Goal: Task Accomplishment & Management: Complete application form

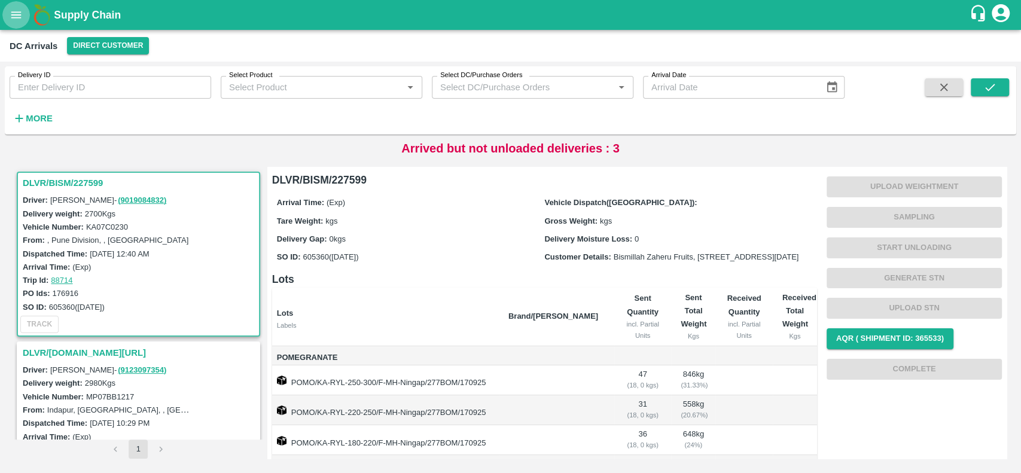
click at [19, 14] on icon "open drawer" at bounding box center [16, 14] width 13 height 13
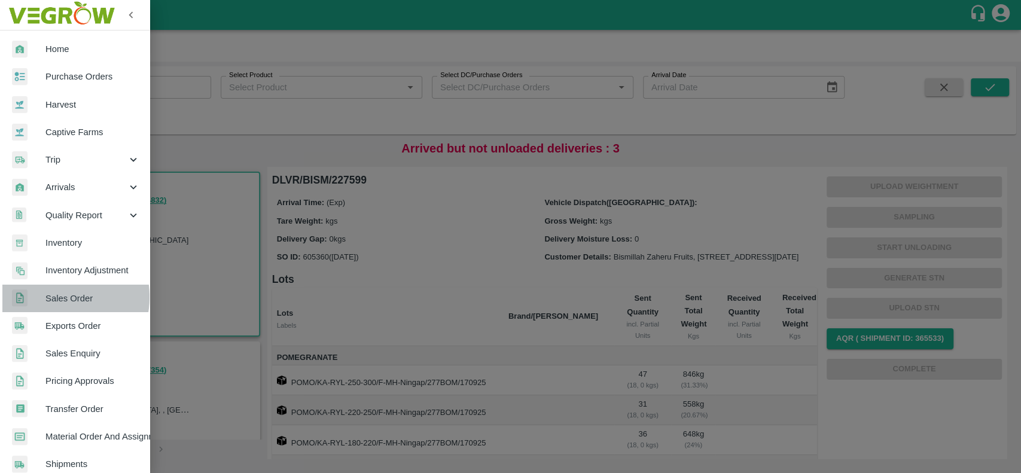
click at [53, 297] on span "Sales Order" at bounding box center [92, 298] width 94 height 13
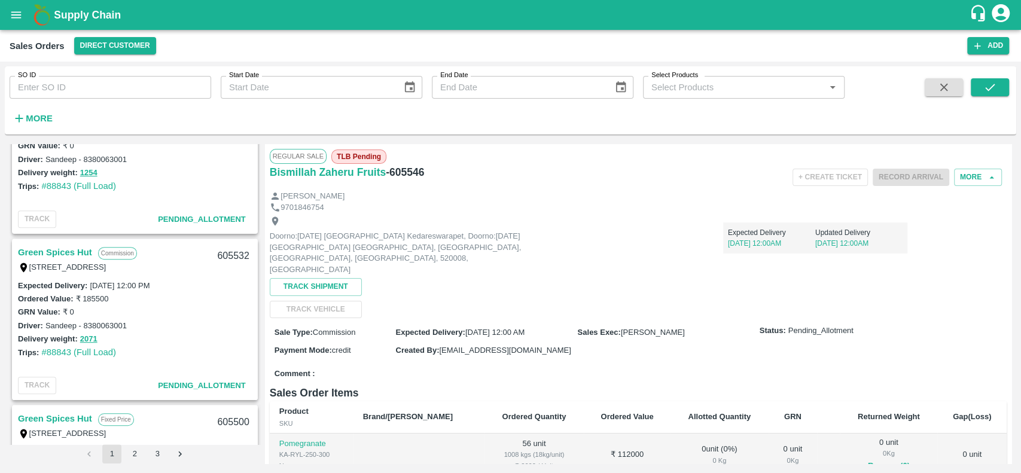
scroll to position [397, 0]
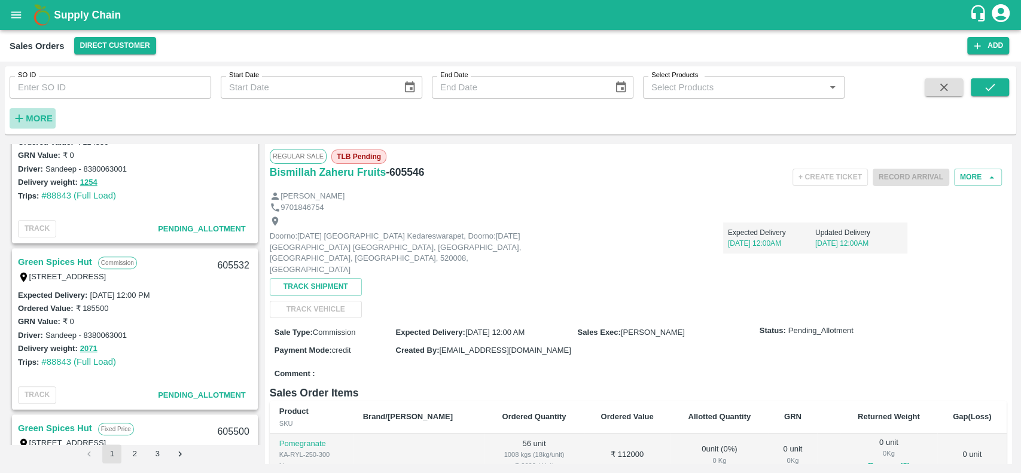
click at [33, 111] on h6 "More" at bounding box center [39, 119] width 27 height 16
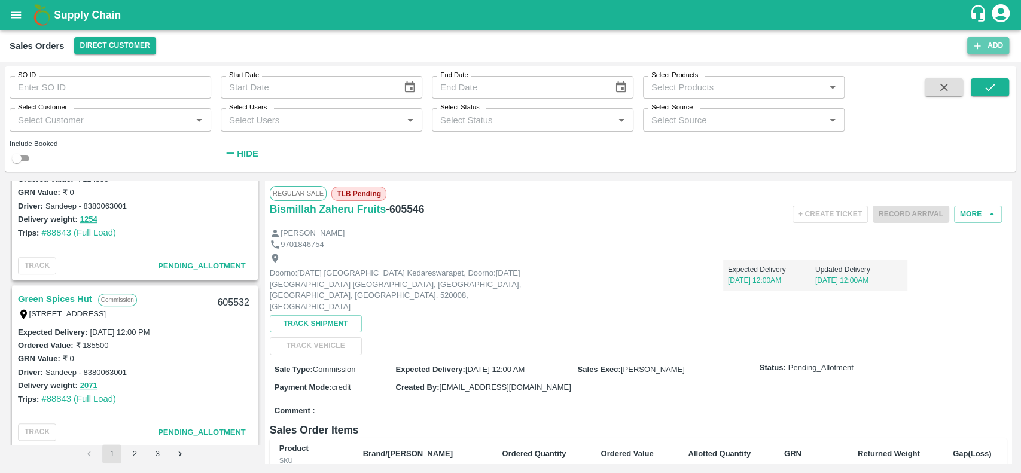
click at [985, 44] on button "Add" at bounding box center [988, 45] width 42 height 17
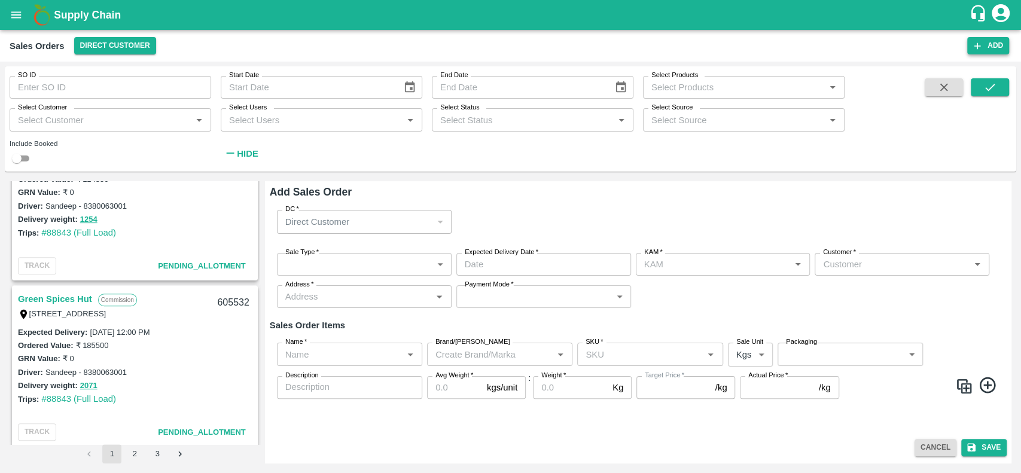
type input "[PERSON_NAME] V S"
click at [887, 269] on input "Customer   *" at bounding box center [892, 264] width 148 height 16
type input "i"
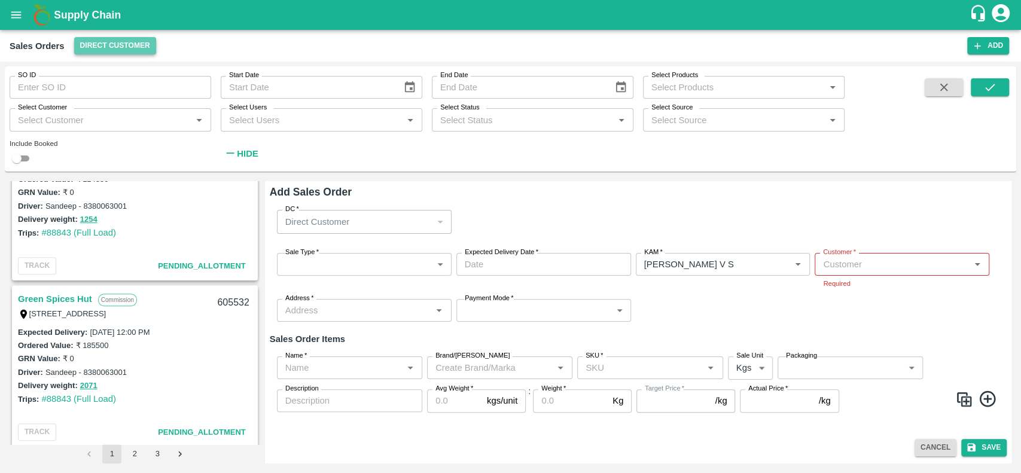
click at [139, 48] on button "Direct Customer" at bounding box center [115, 45] width 82 height 17
